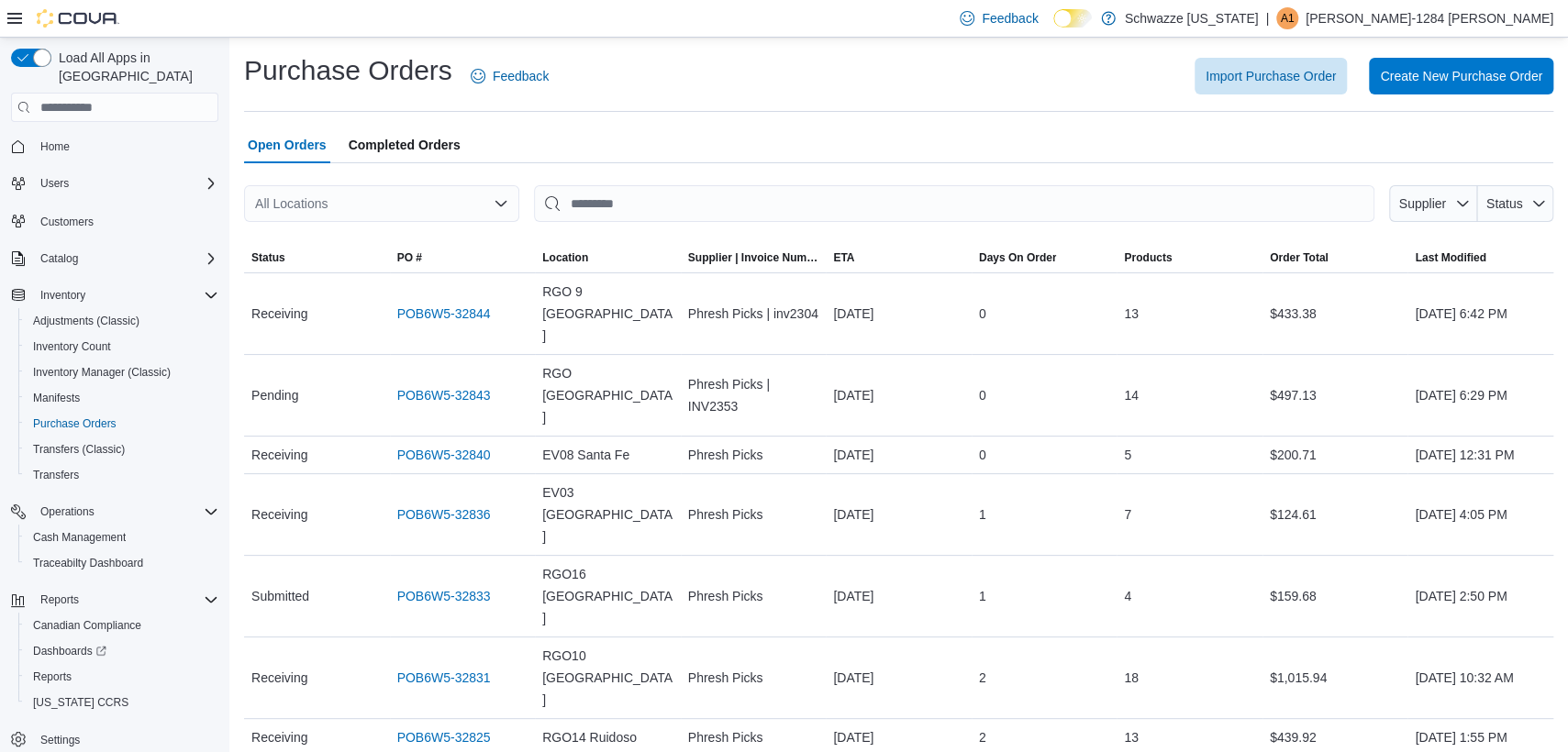
click at [445, 205] on div "All Locations" at bounding box center [381, 203] width 275 height 36
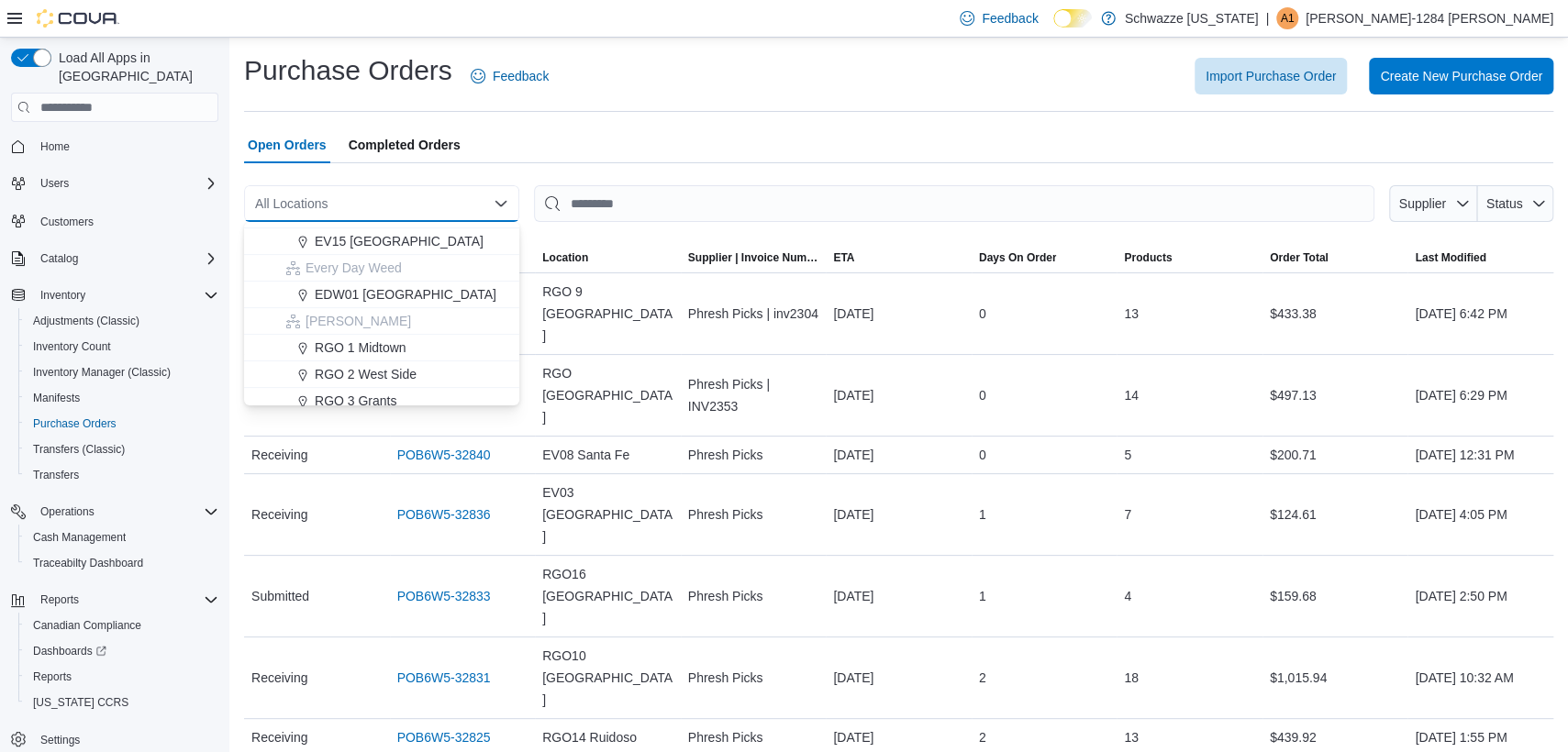
scroll to position [459, 0]
click at [376, 315] on span "RGO 2 West Side" at bounding box center [365, 308] width 102 height 19
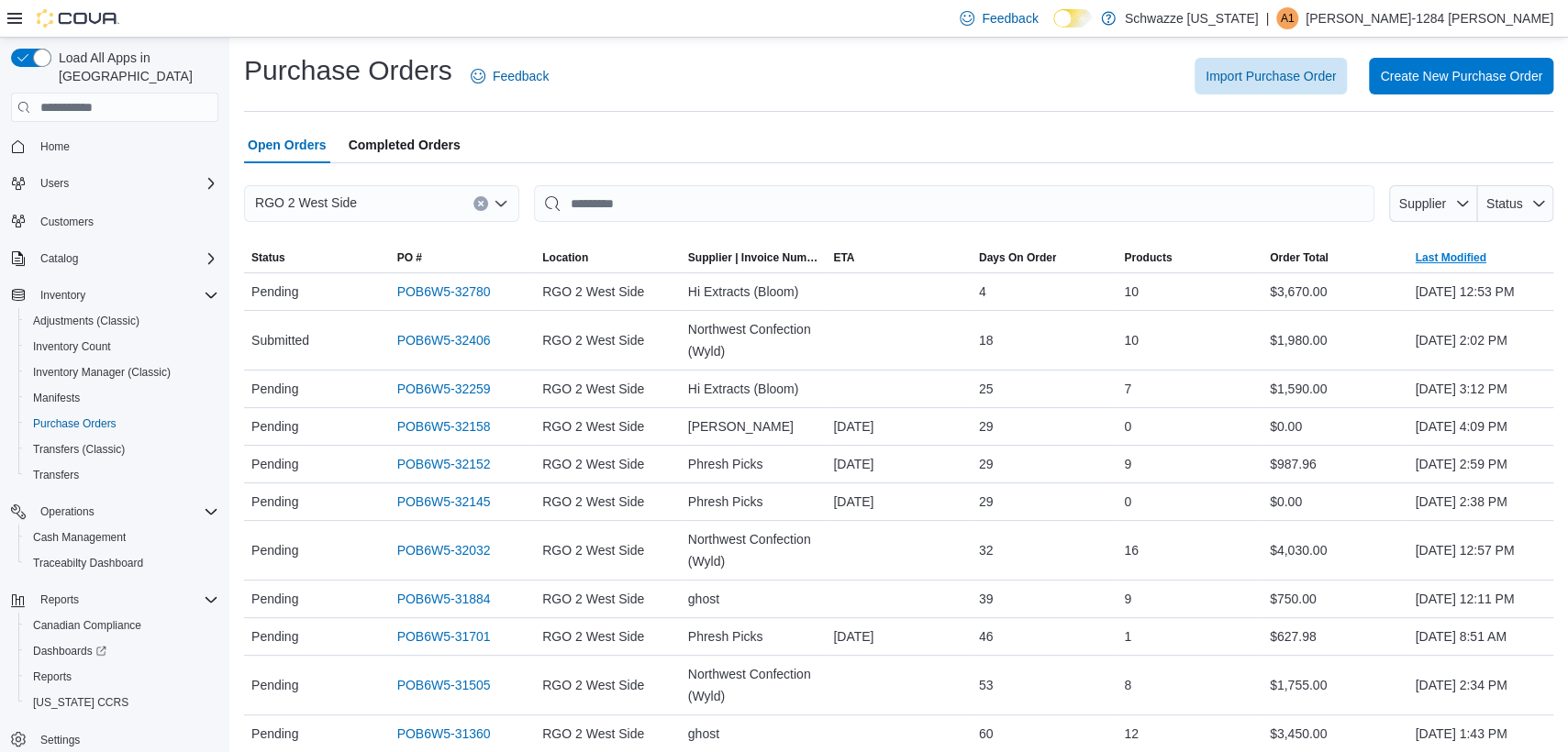
click at [1475, 261] on span "Last Modified" at bounding box center [1450, 258] width 71 height 15
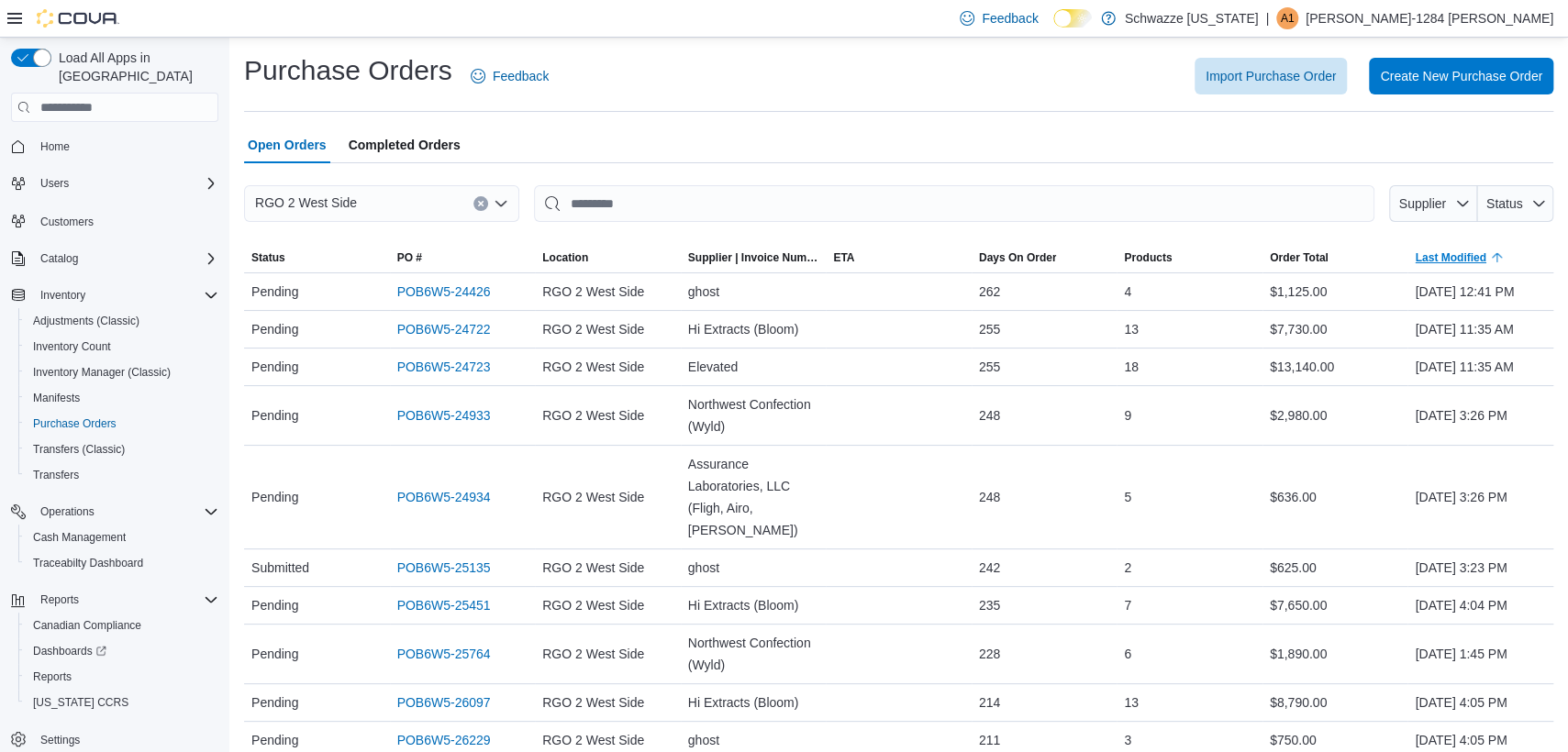
click at [1475, 261] on span "Last Modified" at bounding box center [1450, 258] width 71 height 15
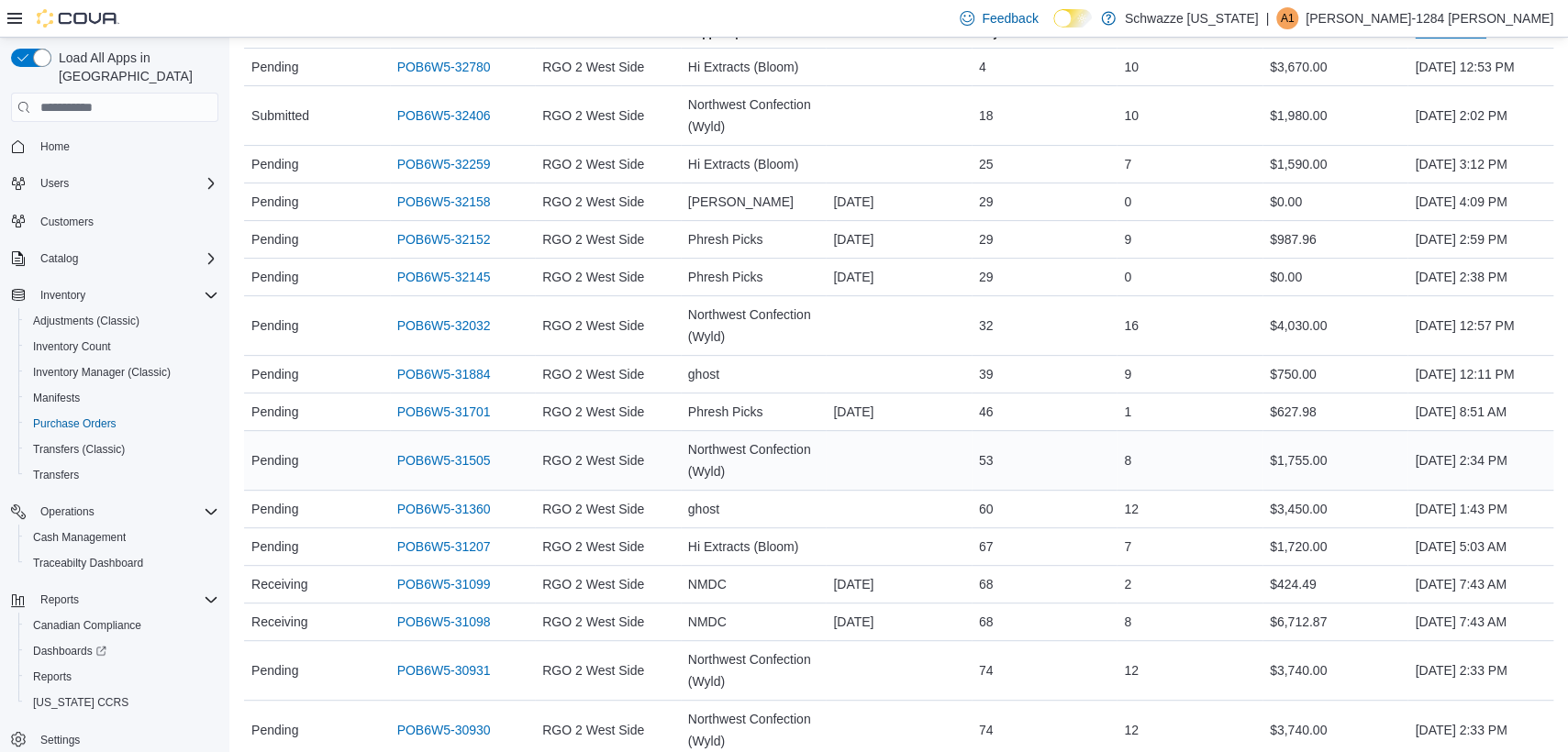
scroll to position [115, 0]
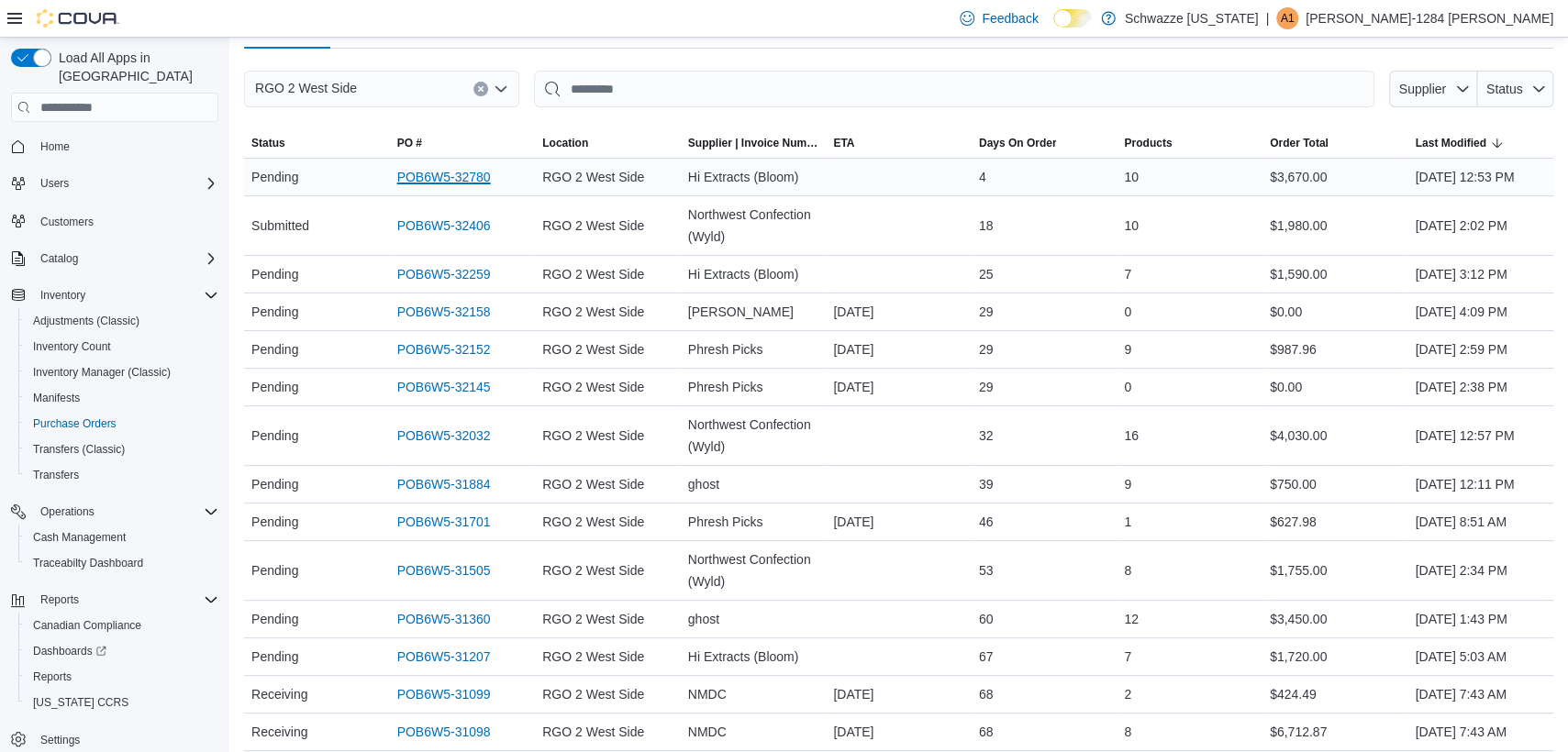
click at [474, 182] on link "POB6W5-32780" at bounding box center [444, 177] width 93 height 22
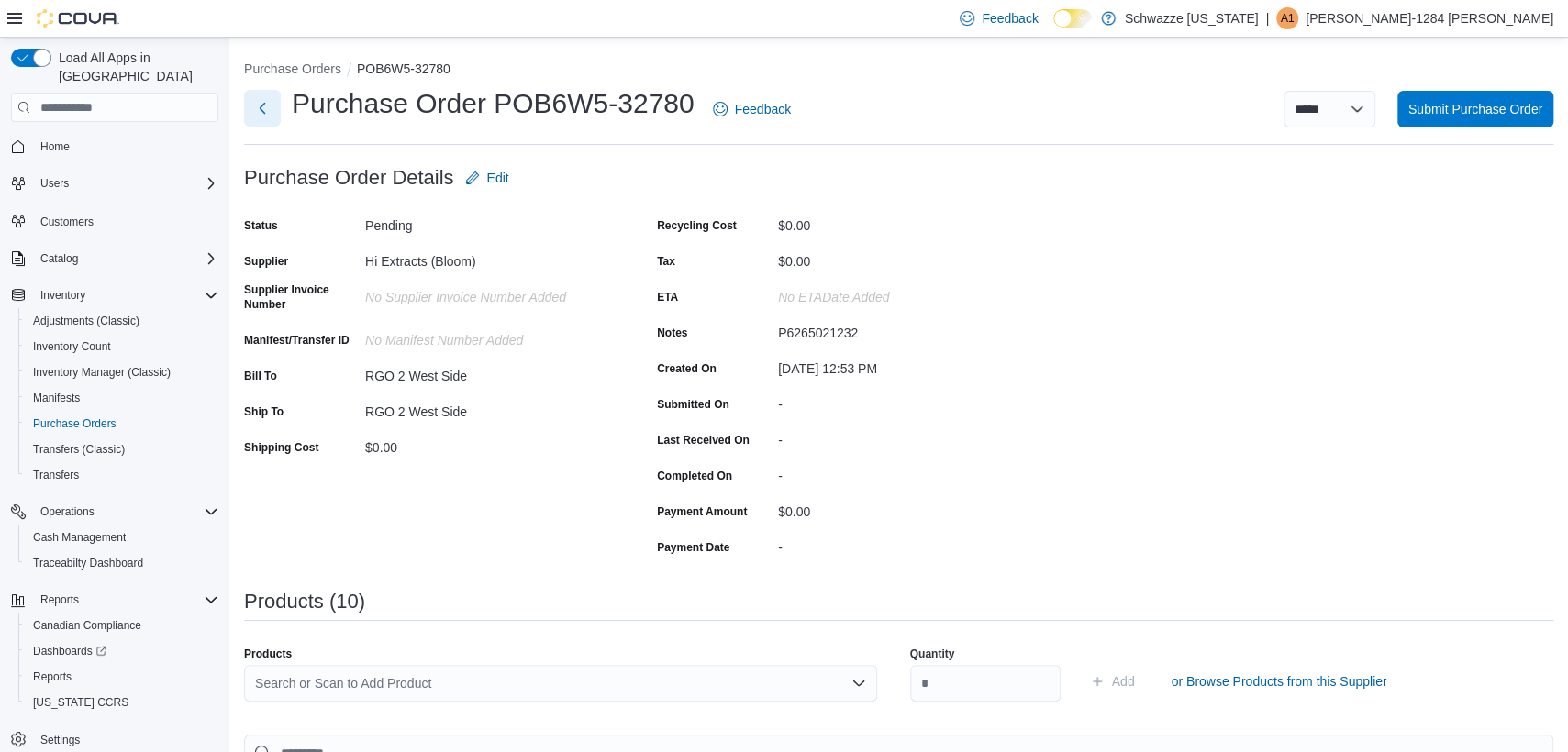
click at [265, 113] on button "Next" at bounding box center [262, 107] width 36 height 36
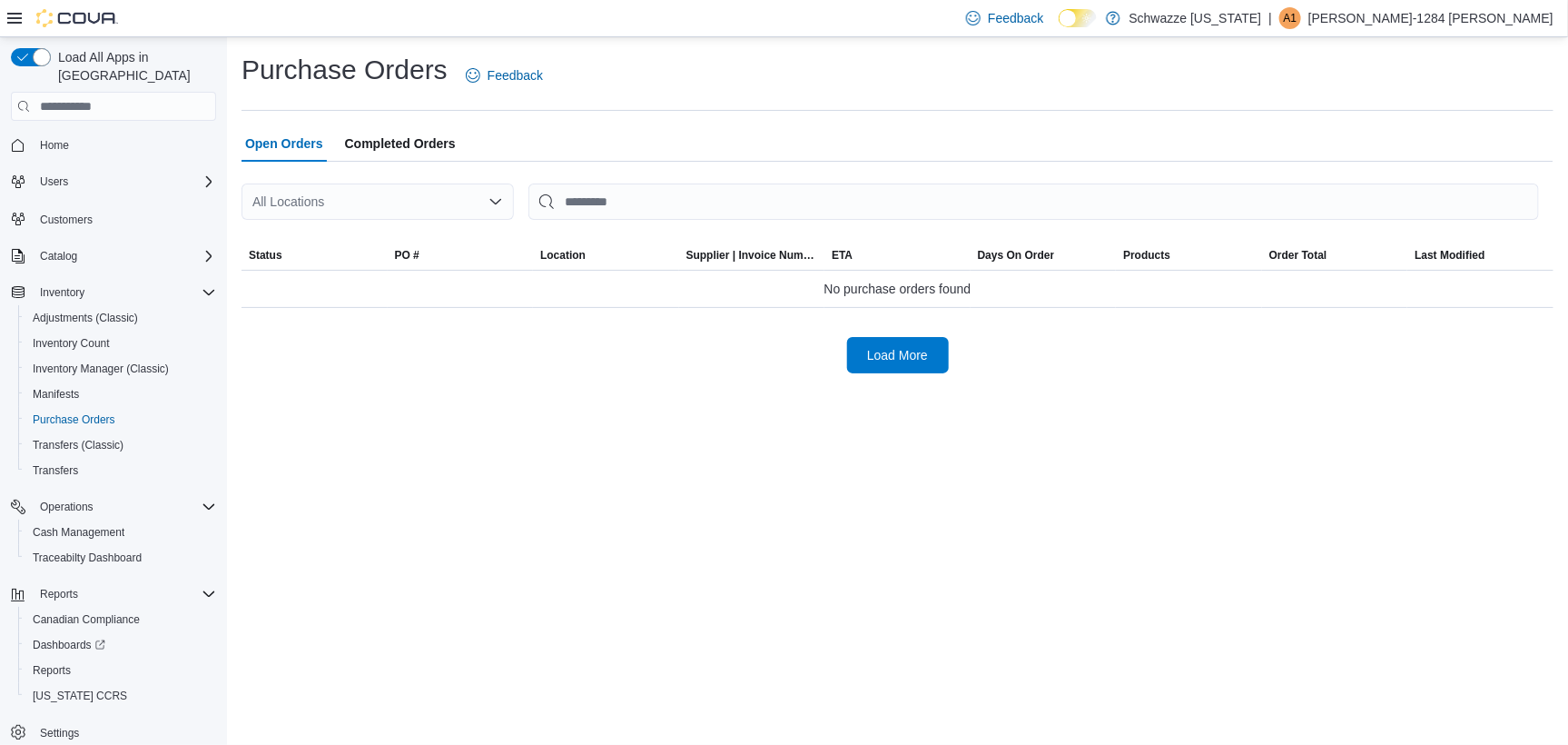
click at [866, 332] on div at bounding box center [897, 322] width 1312 height 29
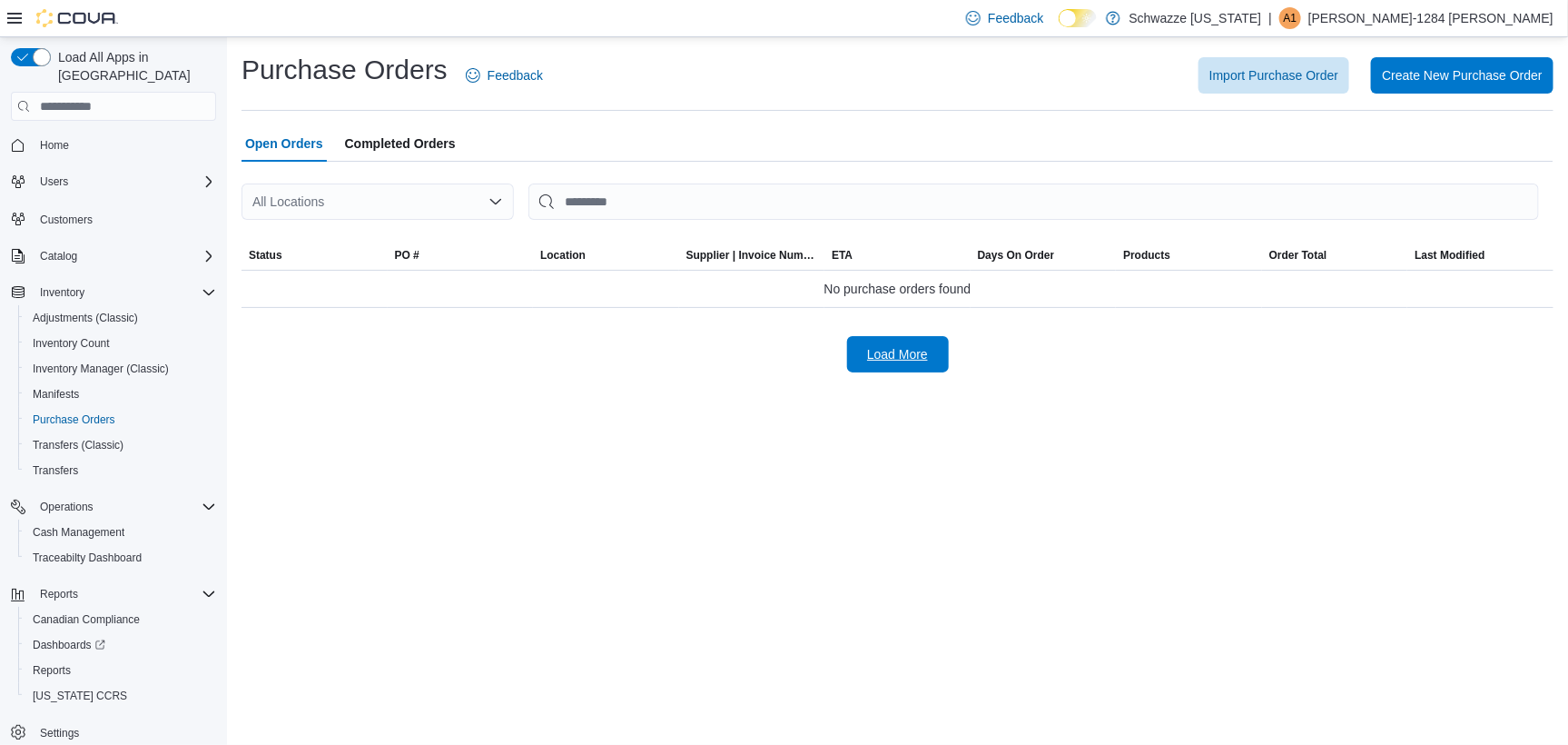
click at [882, 347] on span "Load More" at bounding box center [897, 354] width 61 height 19
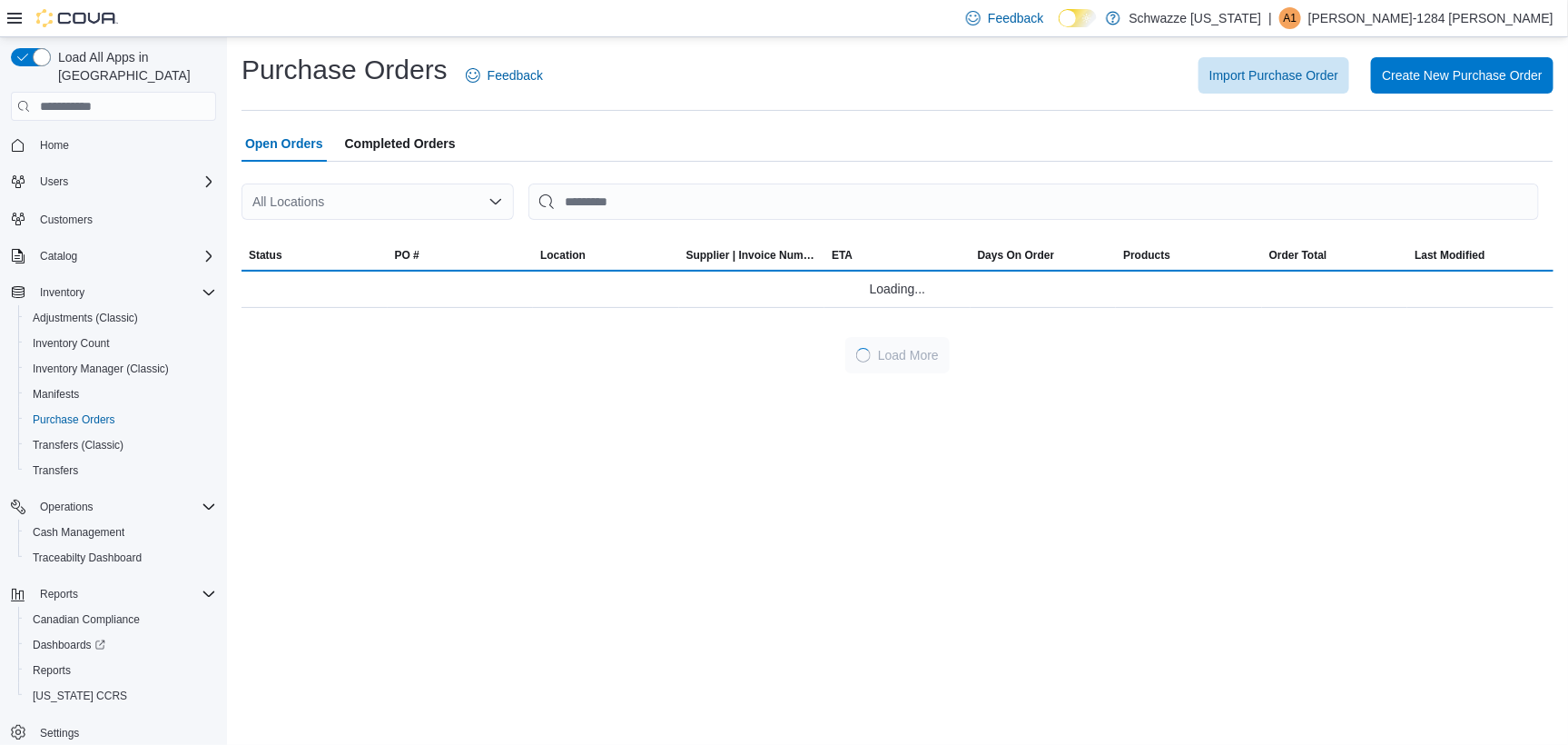
click at [352, 186] on div "All Locations" at bounding box center [377, 201] width 272 height 36
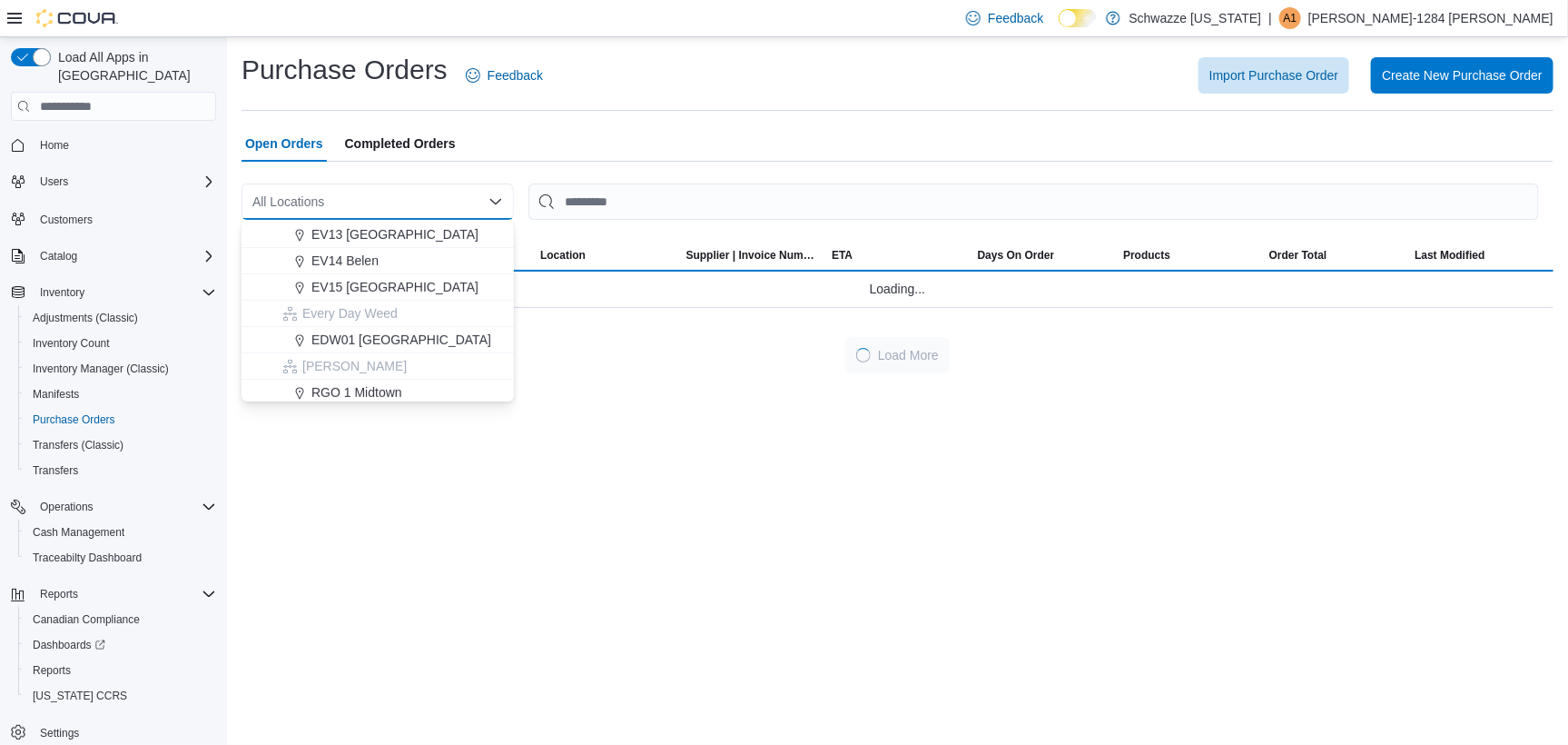
scroll to position [454, 0]
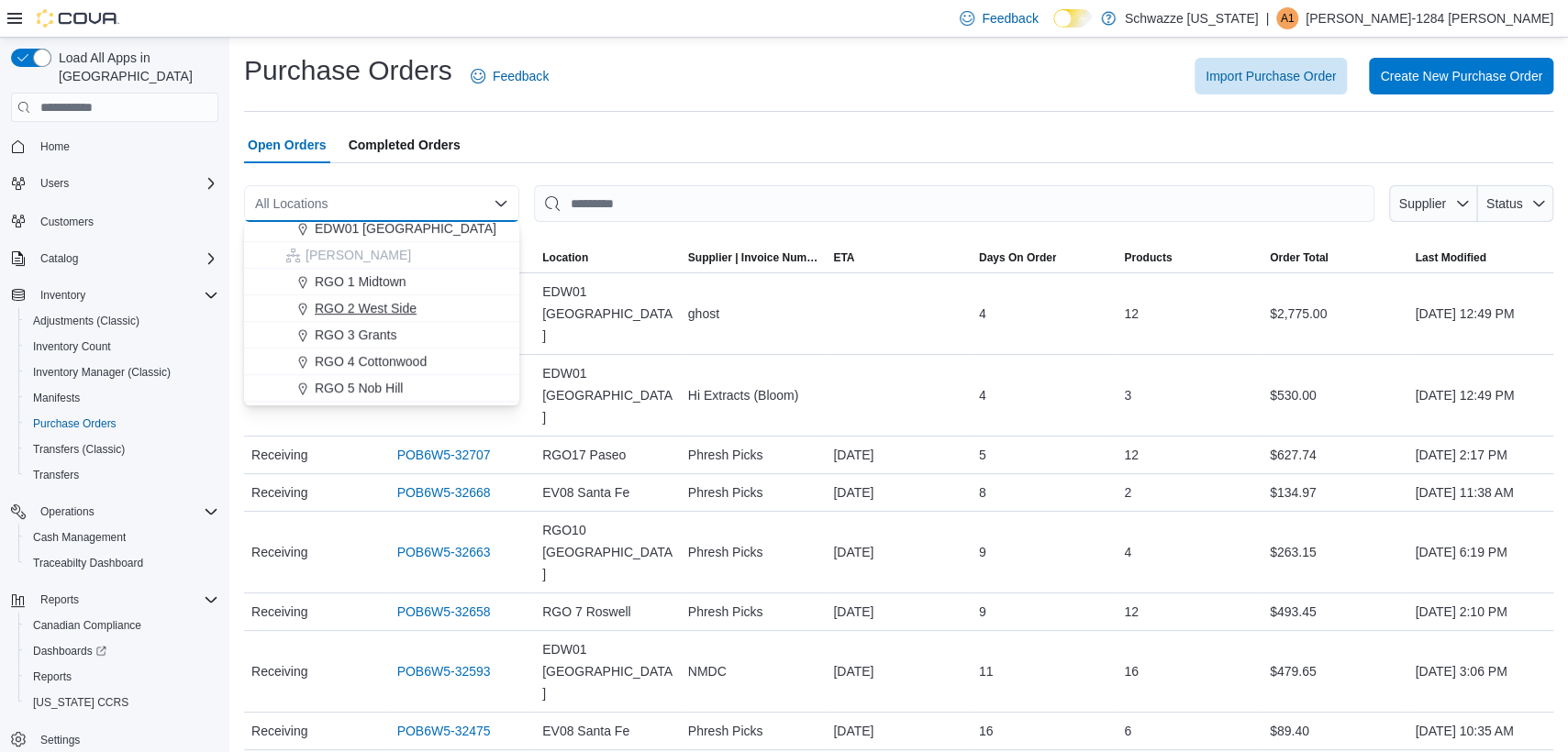
click at [390, 310] on span "RGO 2 West Side" at bounding box center [365, 308] width 102 height 19
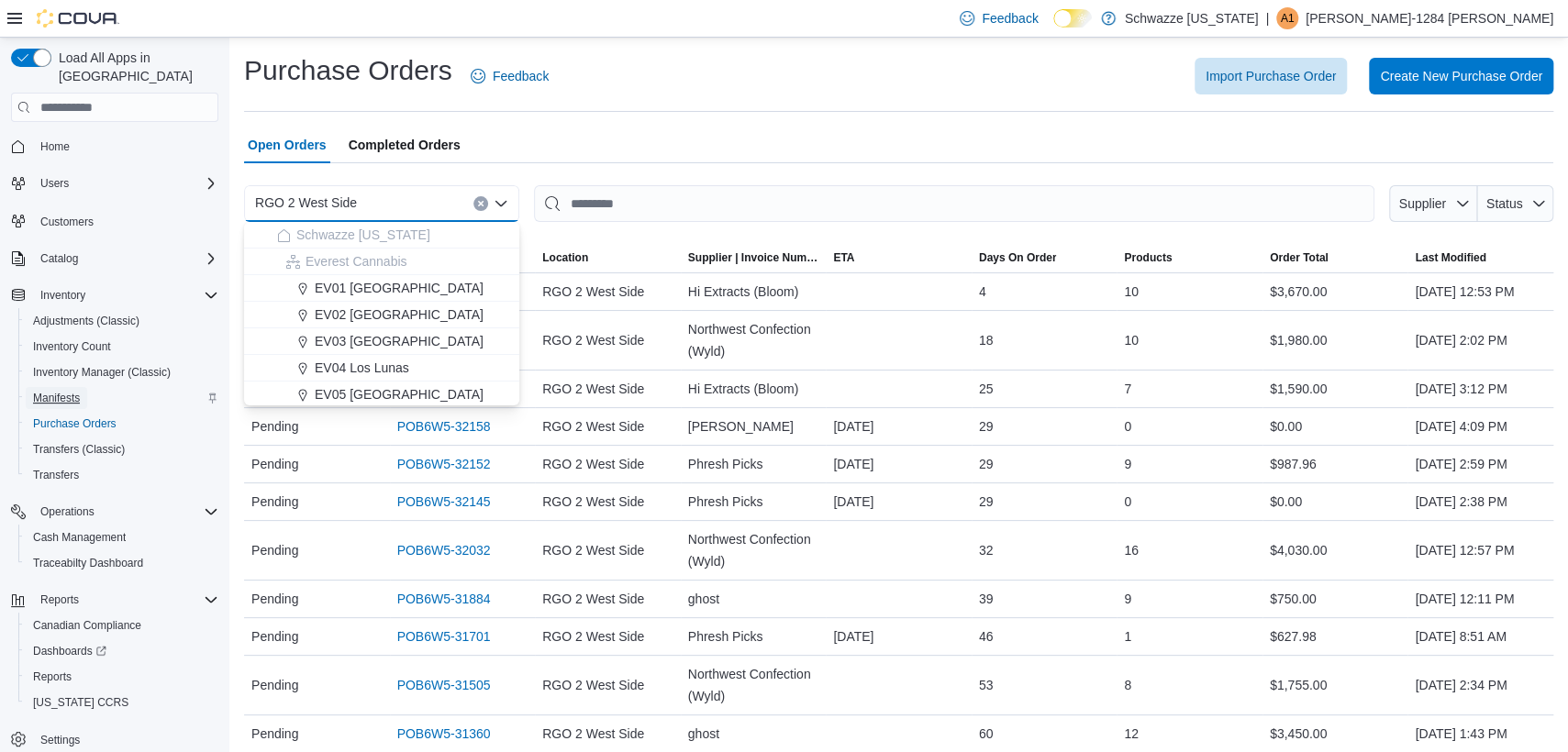
click at [72, 390] on span "Manifests" at bounding box center [56, 398] width 47 height 15
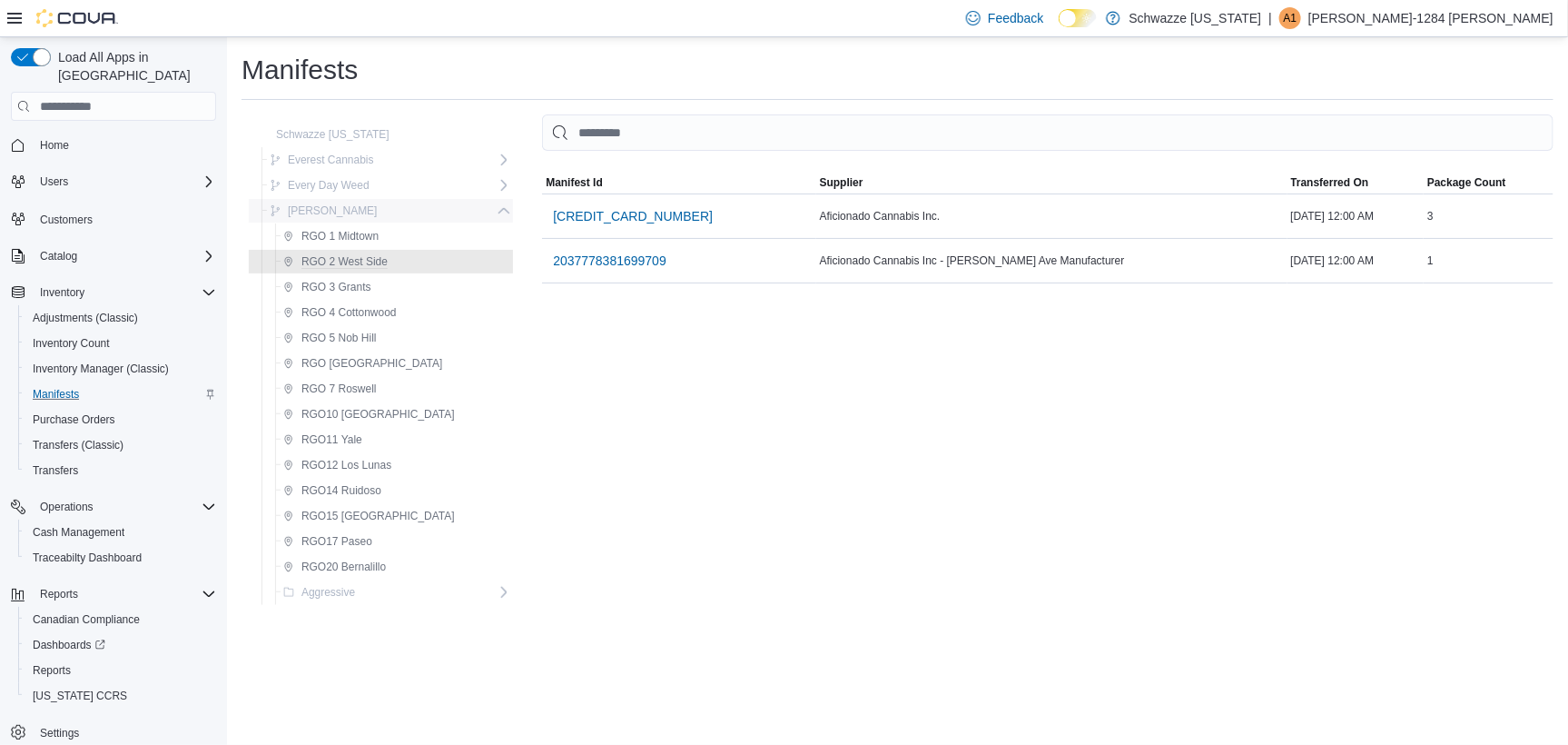
click at [341, 204] on span "[PERSON_NAME]" at bounding box center [332, 211] width 90 height 15
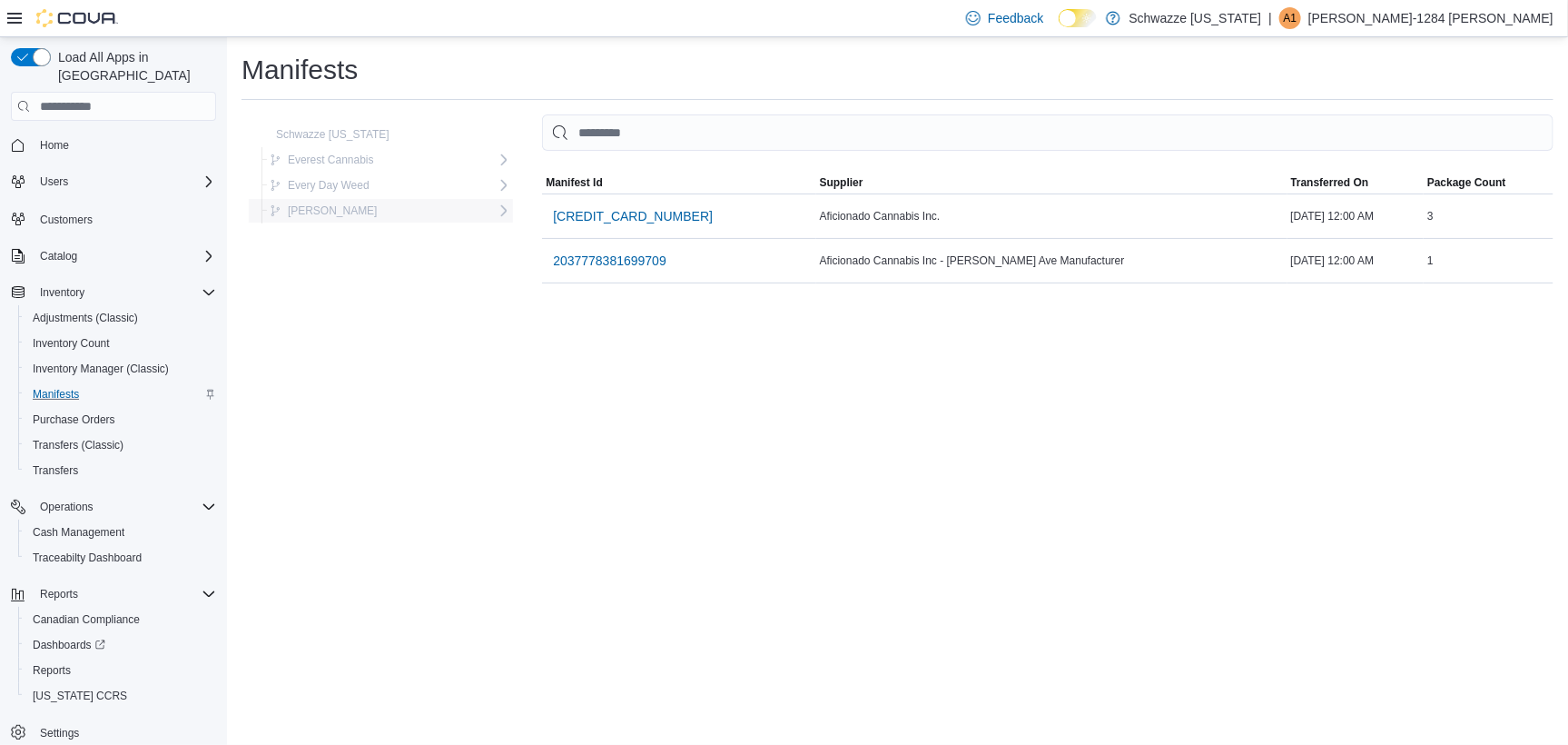
click at [348, 207] on span "[PERSON_NAME]" at bounding box center [332, 211] width 90 height 15
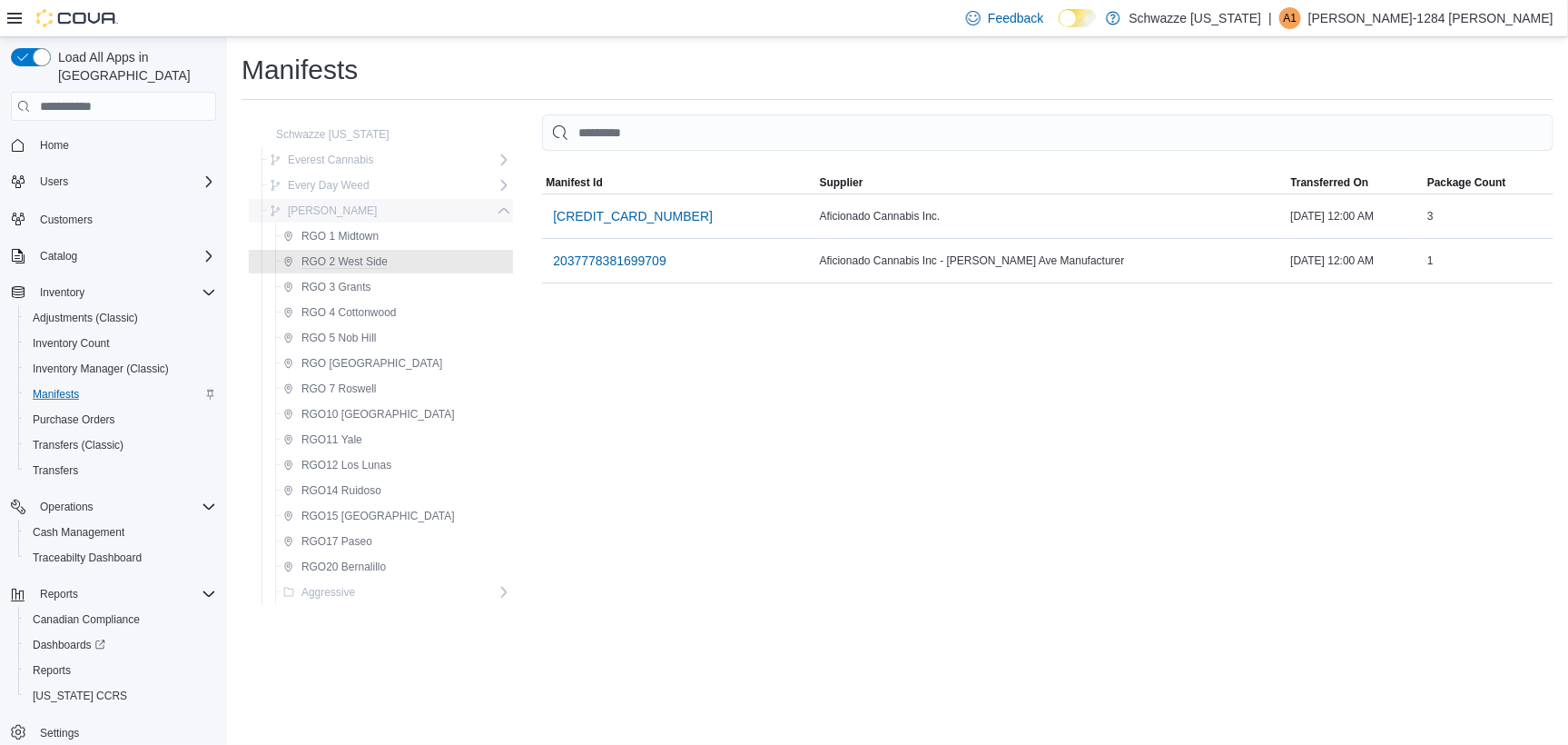
click at [356, 206] on button "[PERSON_NAME]" at bounding box center [324, 211] width 123 height 22
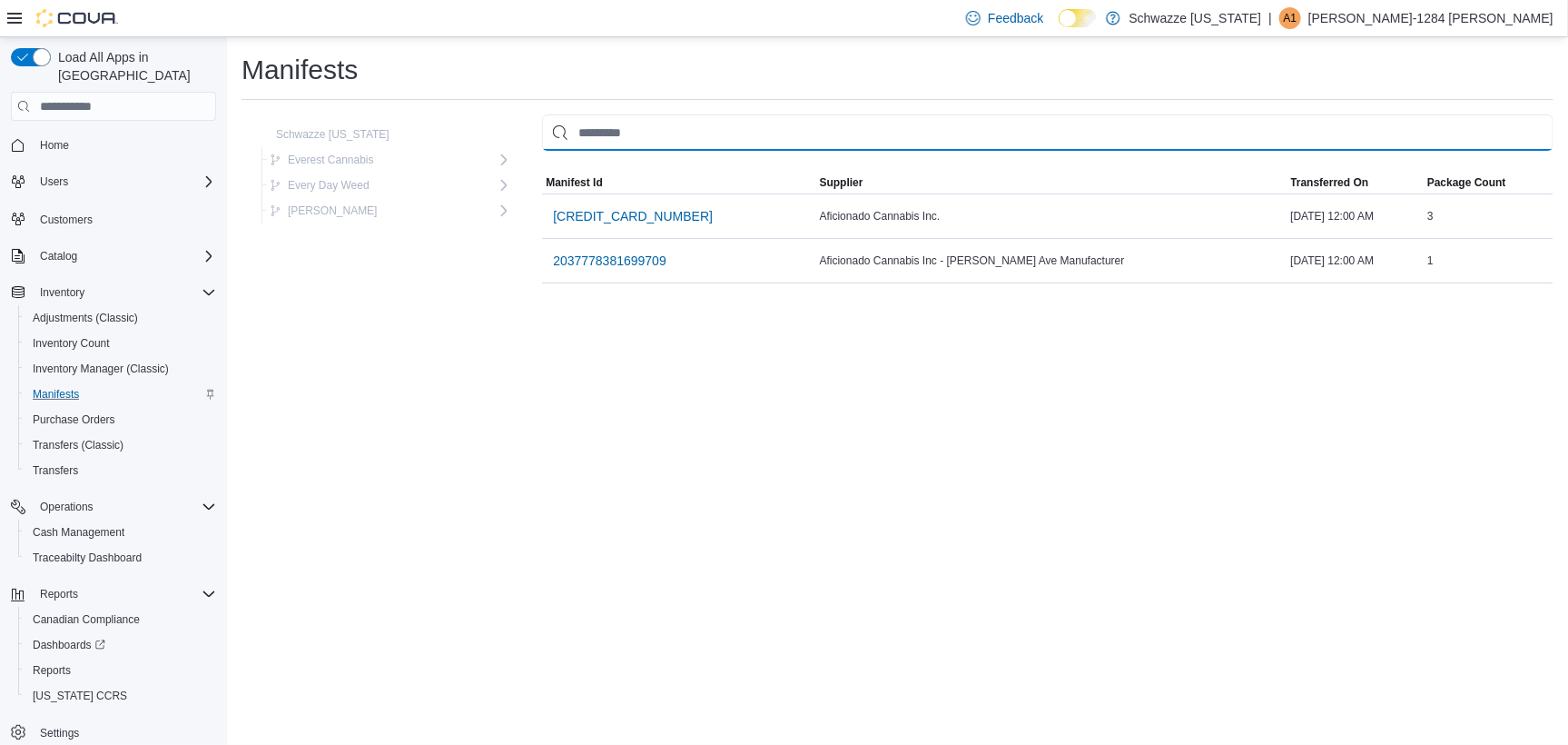
click at [605, 127] on input "This is a search bar. As you type, the results lower in the page will automatic…" at bounding box center [1048, 132] width 1012 height 36
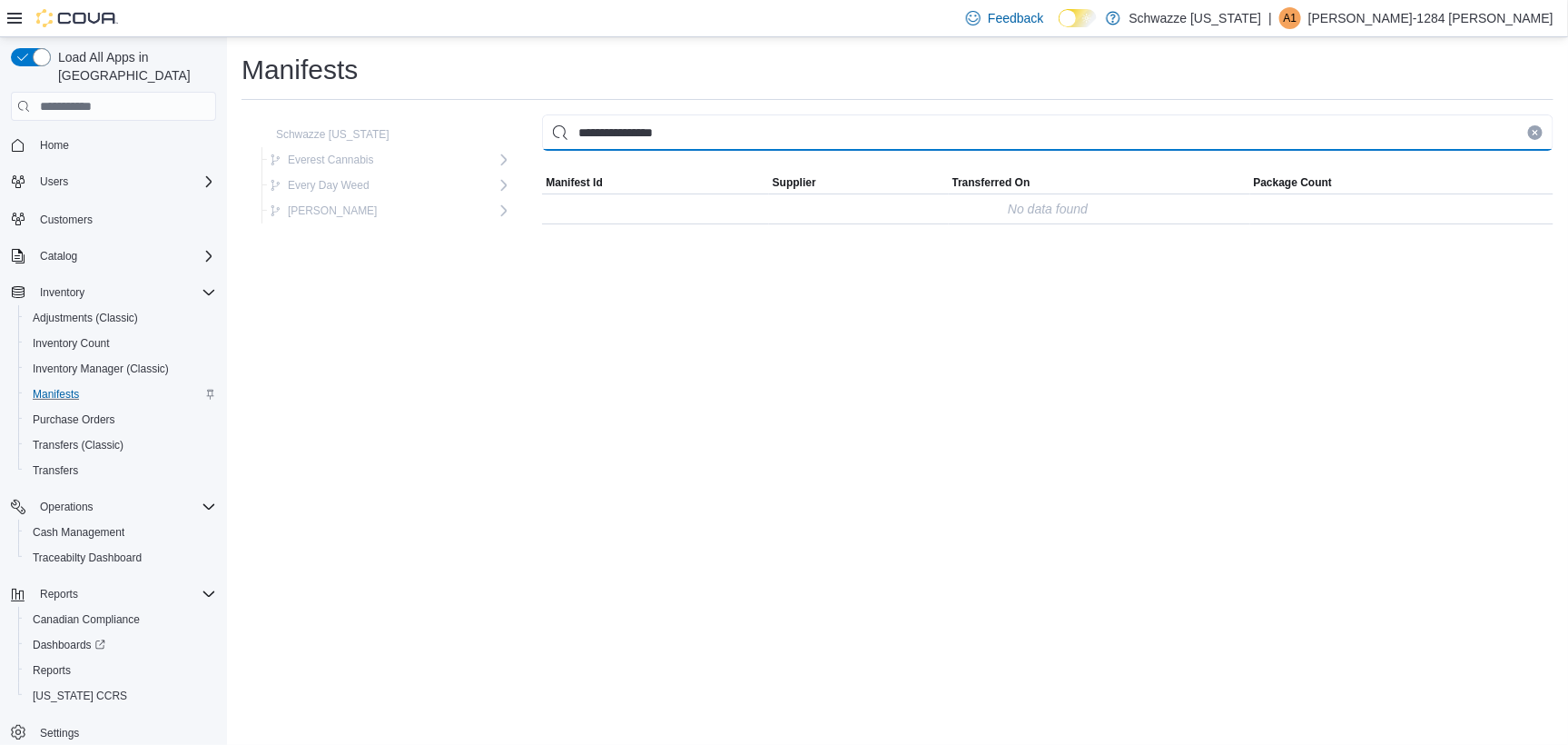
type input "**********"
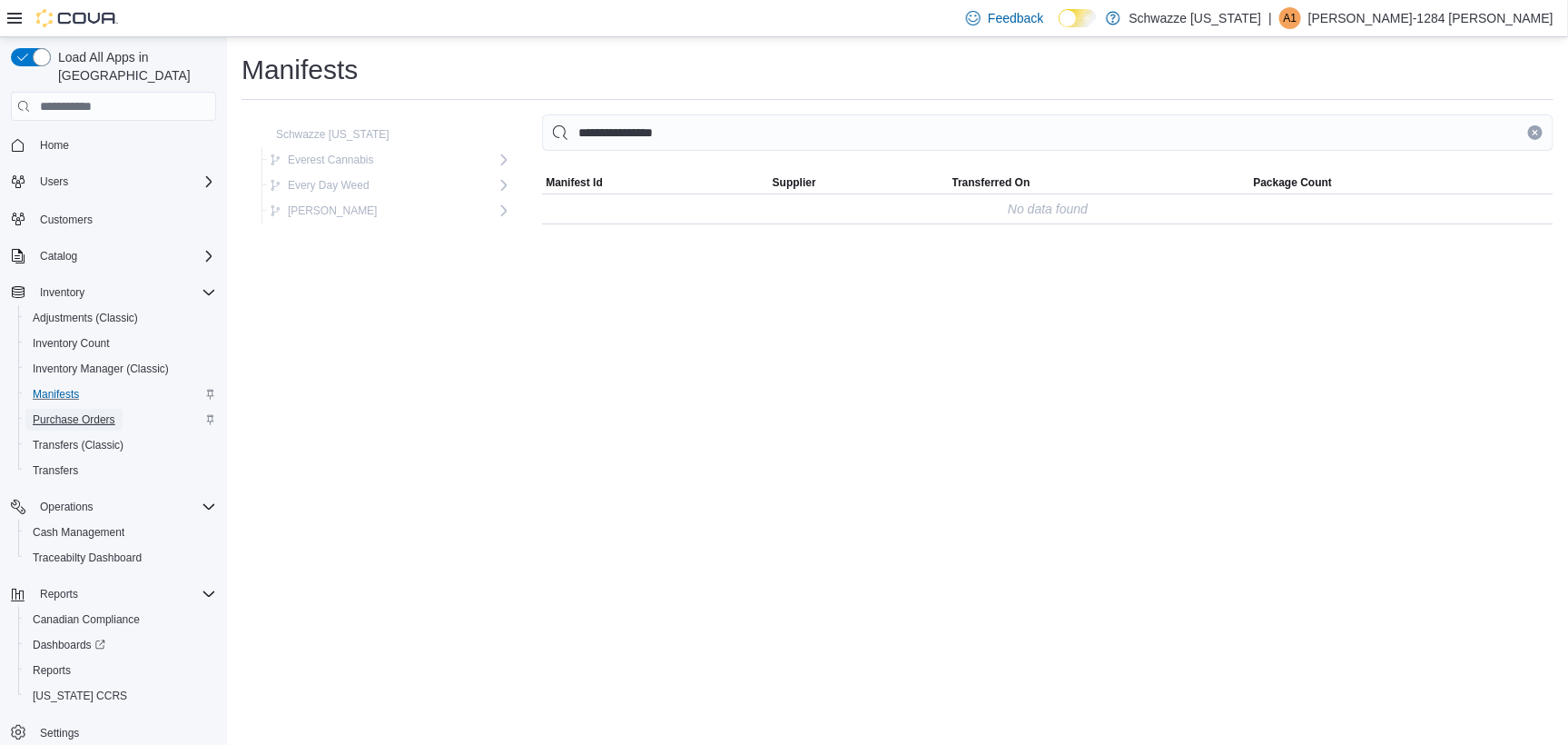
click at [55, 409] on span "Purchase Orders" at bounding box center [73, 420] width 82 height 22
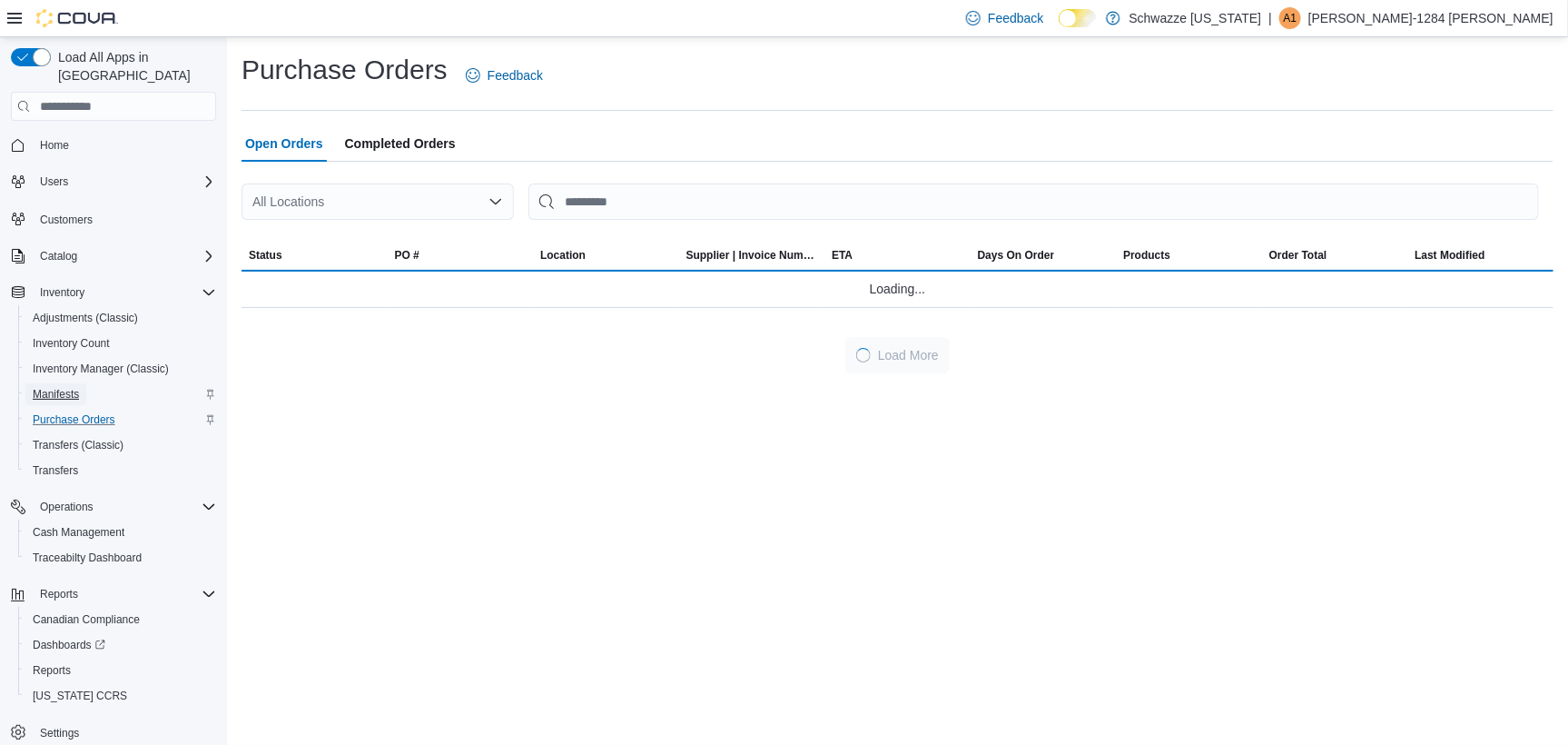
click at [49, 387] on span "Manifests" at bounding box center [56, 394] width 46 height 15
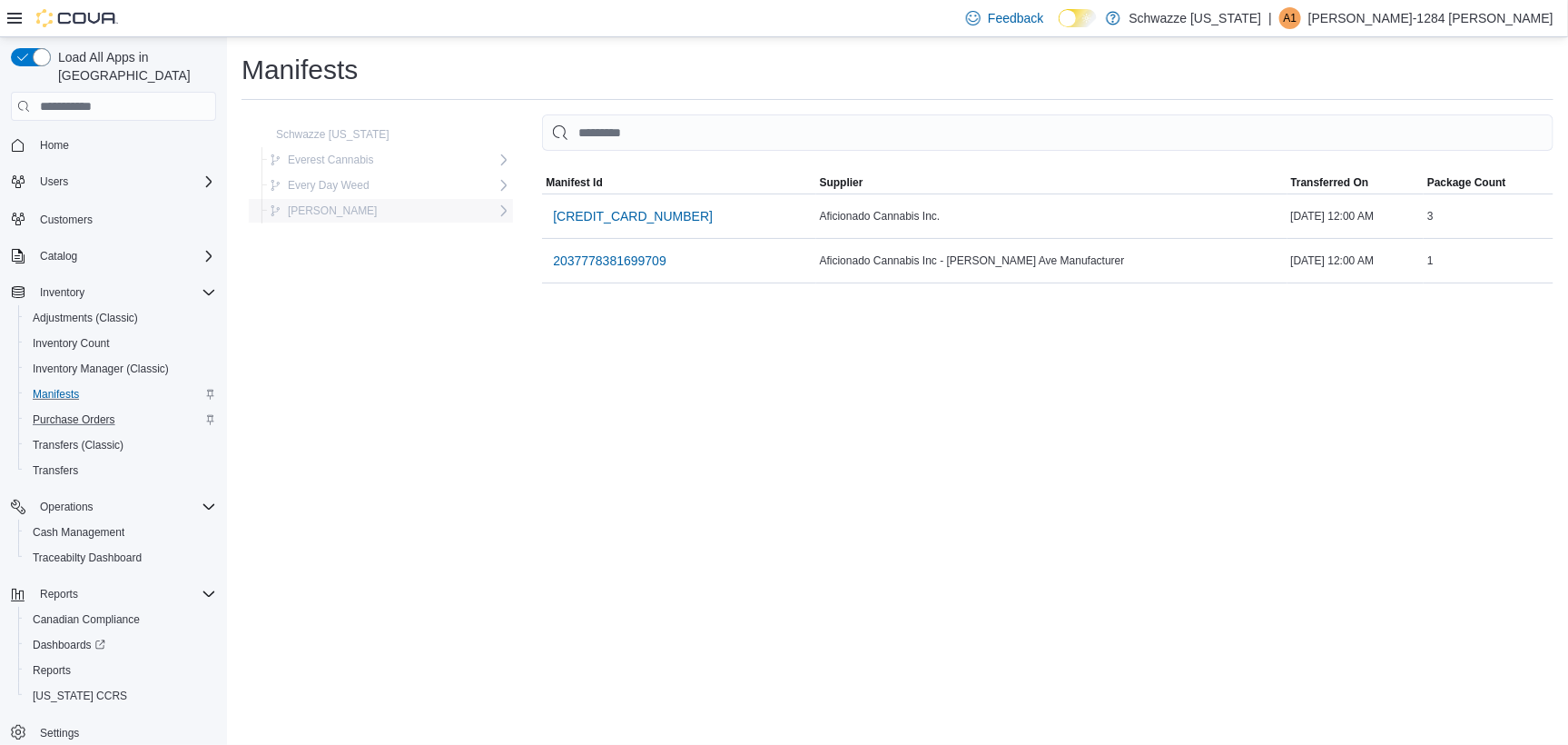
click at [346, 211] on span "[PERSON_NAME]" at bounding box center [332, 211] width 90 height 15
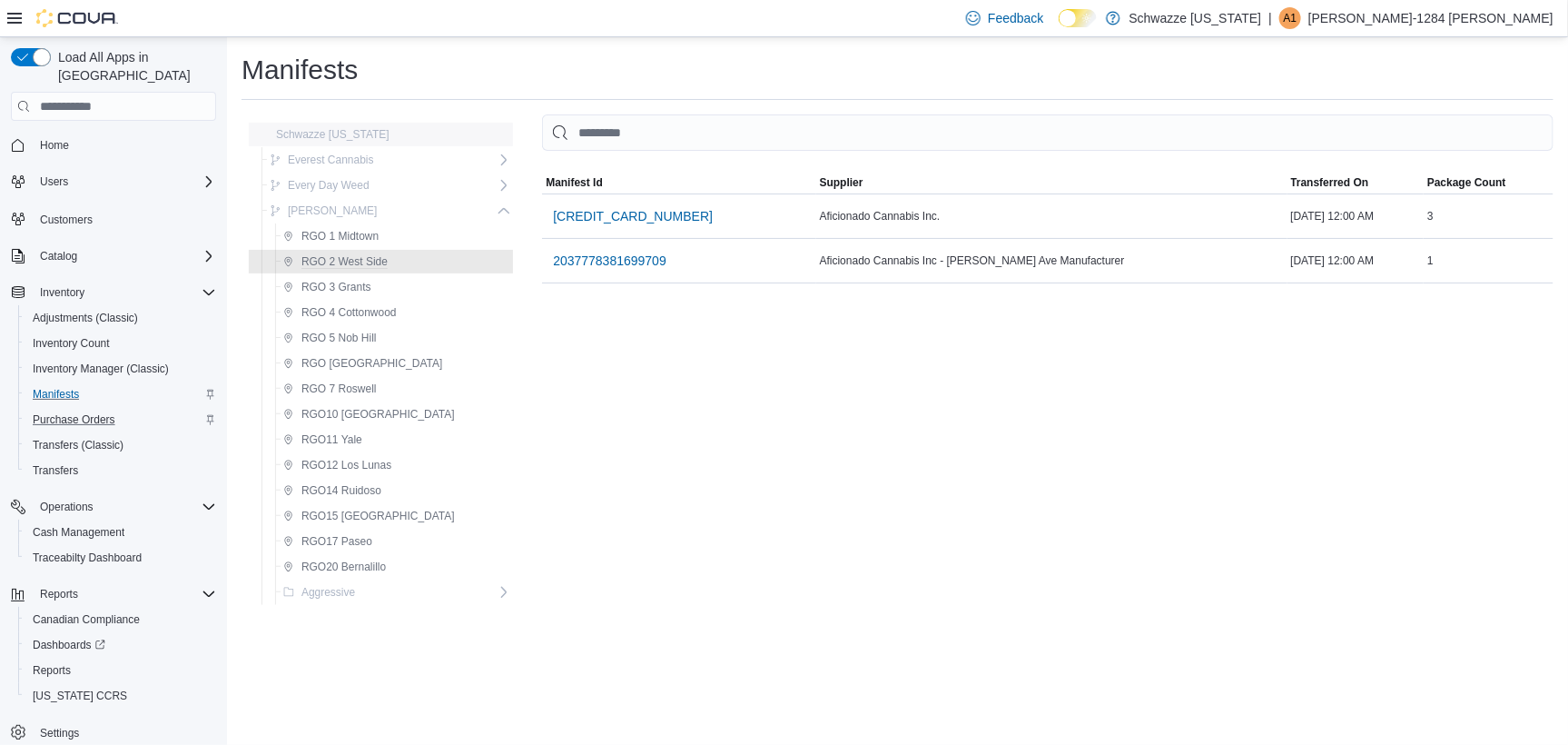
click at [365, 142] on span "Schwazze [US_STATE]" at bounding box center [324, 135] width 131 height 22
click at [364, 129] on span "Schwazze [US_STATE]" at bounding box center [332, 134] width 114 height 15
click at [326, 230] on span "RGO 1 Midtown" at bounding box center [340, 236] width 77 height 15
